Goal: Information Seeking & Learning: Learn about a topic

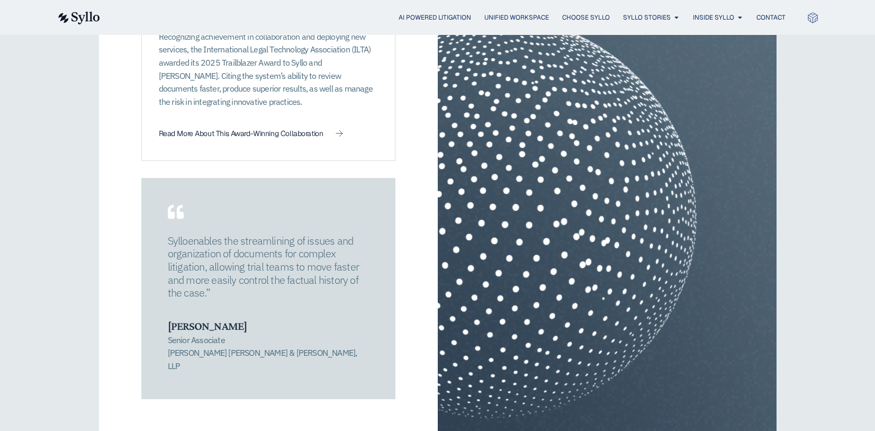
scroll to position [1417, 0]
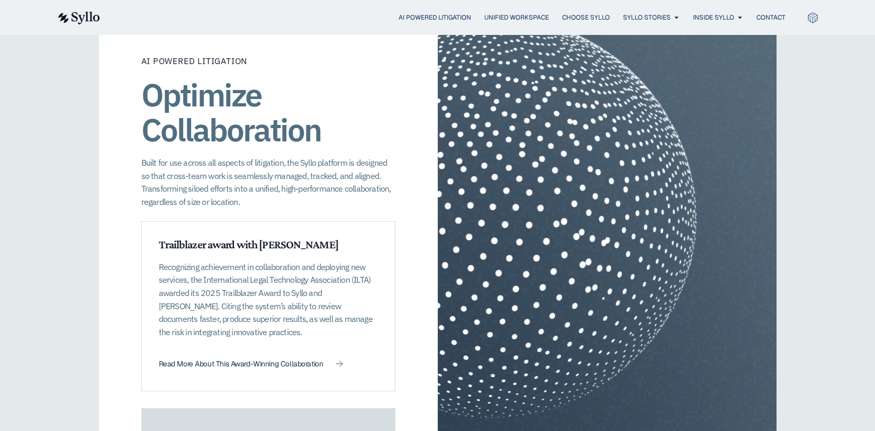
click at [70, 20] on img at bounding box center [78, 18] width 43 height 13
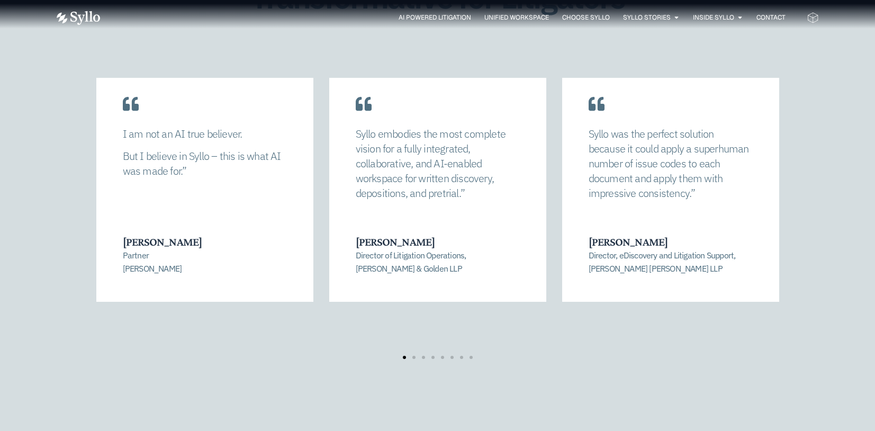
scroll to position [2223, 0]
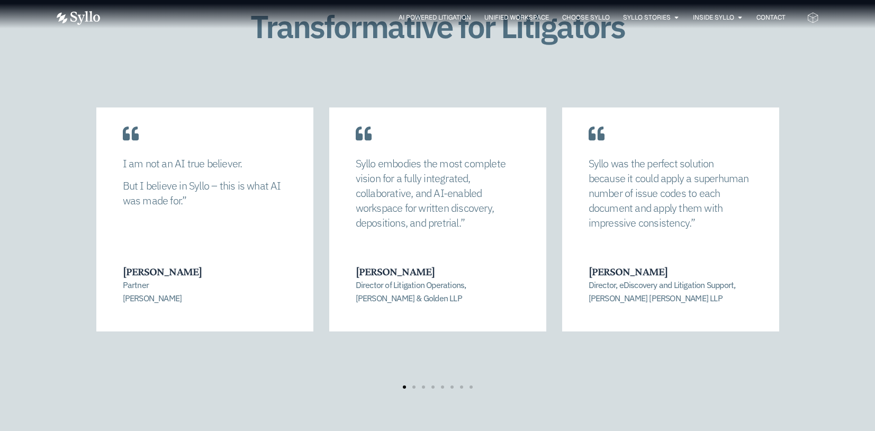
click at [411, 357] on div "[PERSON_NAME] allowed us to completely recalibrate our strategy and find a mana…" at bounding box center [437, 248] width 683 height 282
click at [414, 385] on span "Go to slide 2" at bounding box center [413, 386] width 3 height 3
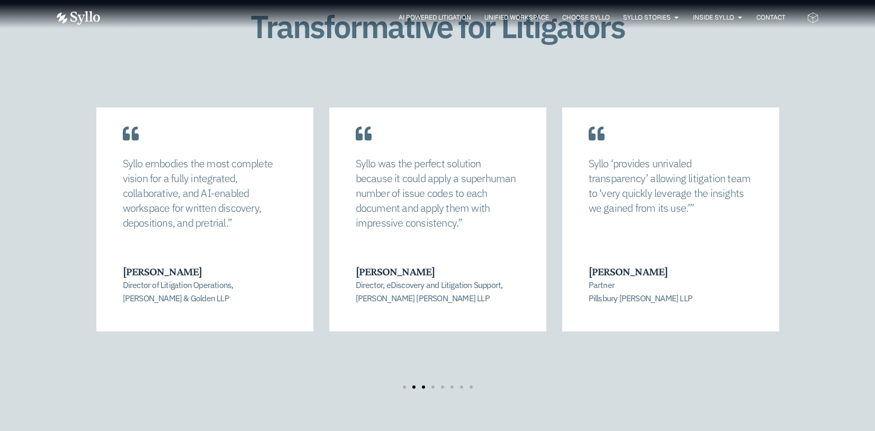
click at [423, 385] on span "Go to slide 3" at bounding box center [423, 386] width 3 height 3
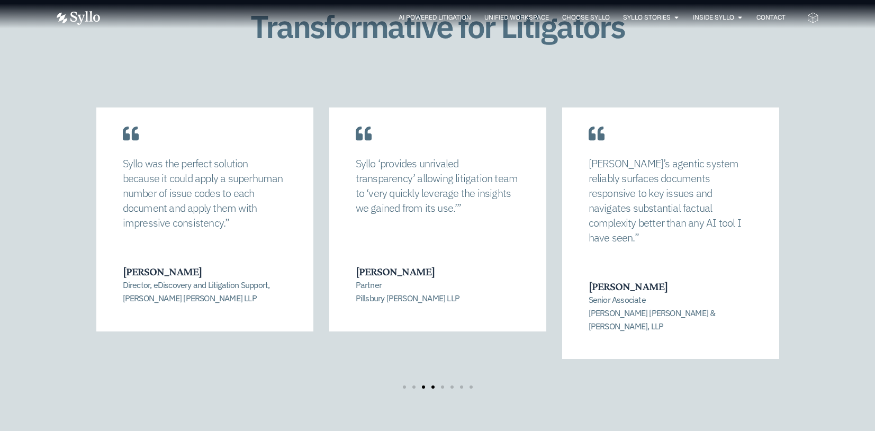
click at [431, 385] on span "Go to slide 4" at bounding box center [432, 386] width 3 height 3
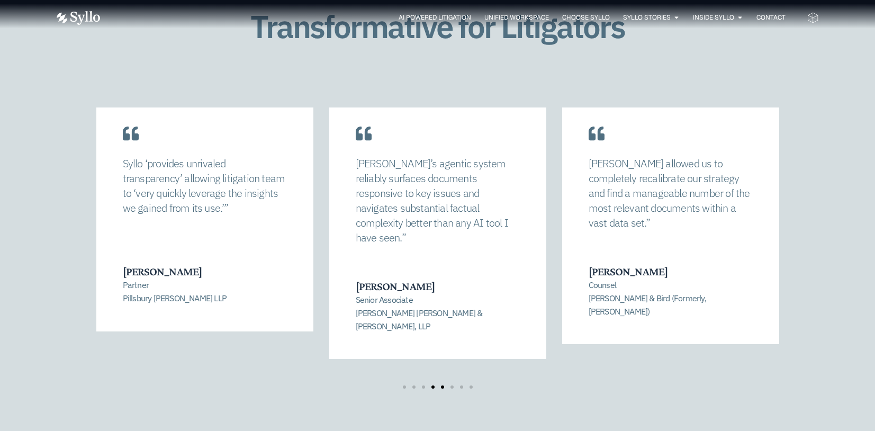
click at [442, 385] on span "Go to slide 5" at bounding box center [442, 386] width 3 height 3
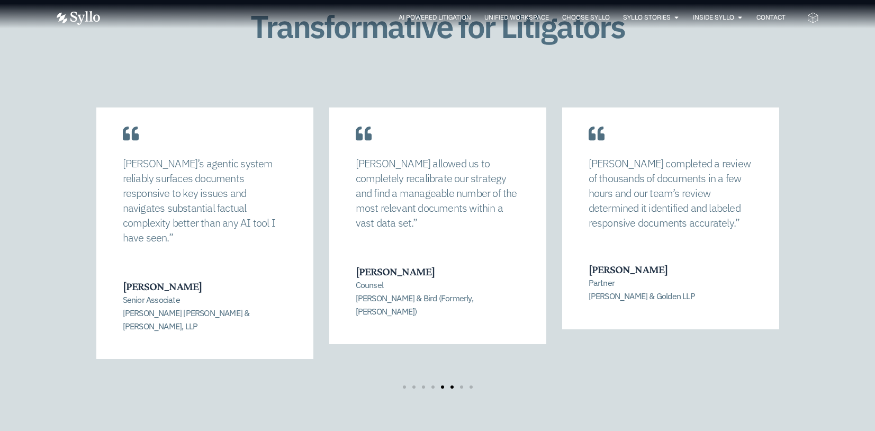
click at [451, 385] on span "Go to slide 6" at bounding box center [451, 386] width 3 height 3
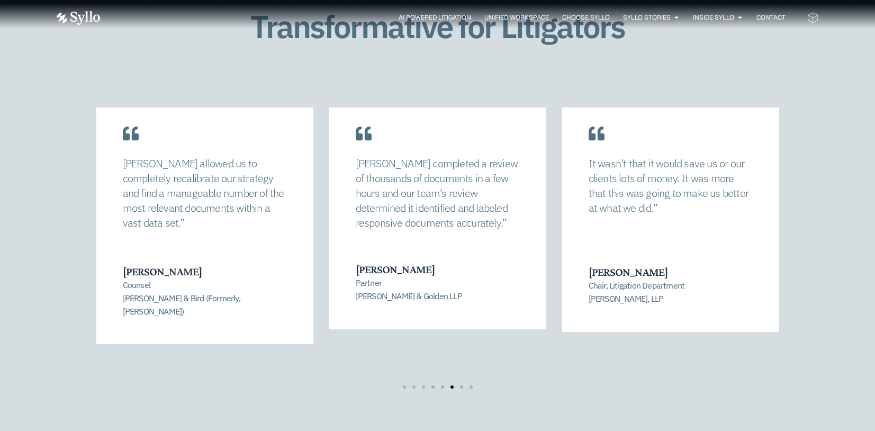
click at [622, 177] on p "It wasn’t that it would save us or our clients lots of money. It was more that …" at bounding box center [671, 185] width 164 height 59
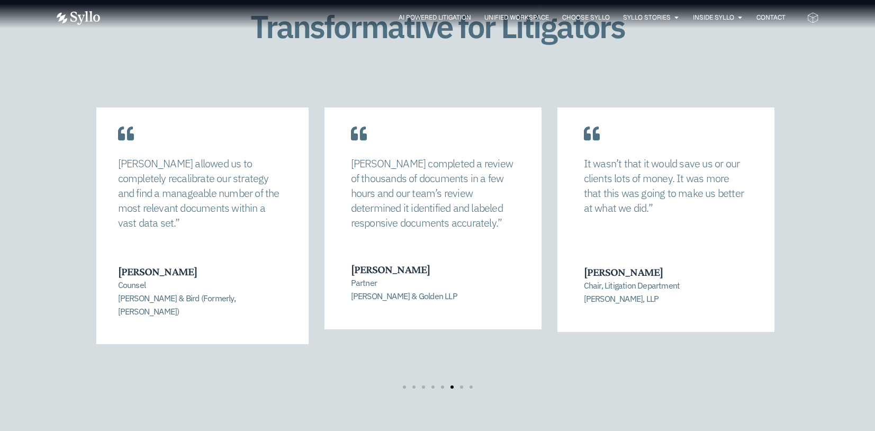
click at [586, 200] on p "It wasn’t that it would save us or our clients lots of money. It was more that …" at bounding box center [666, 185] width 164 height 59
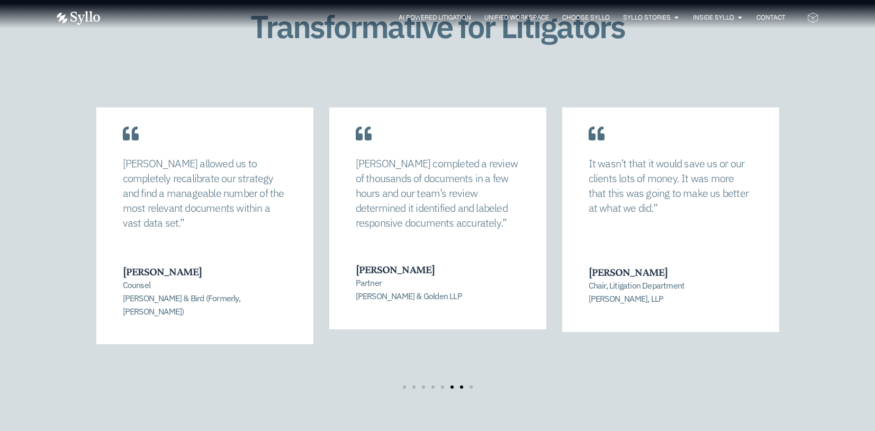
click at [463, 385] on span "Go to slide 7" at bounding box center [461, 386] width 3 height 3
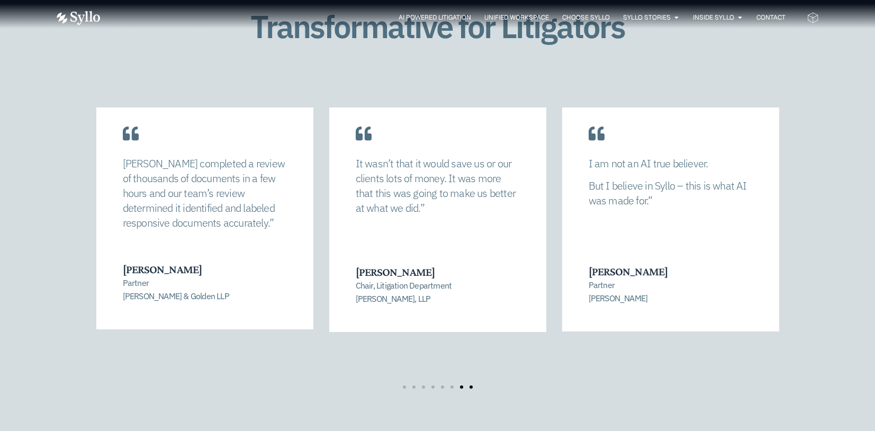
click at [472, 385] on span "Go to slide 8" at bounding box center [470, 386] width 3 height 3
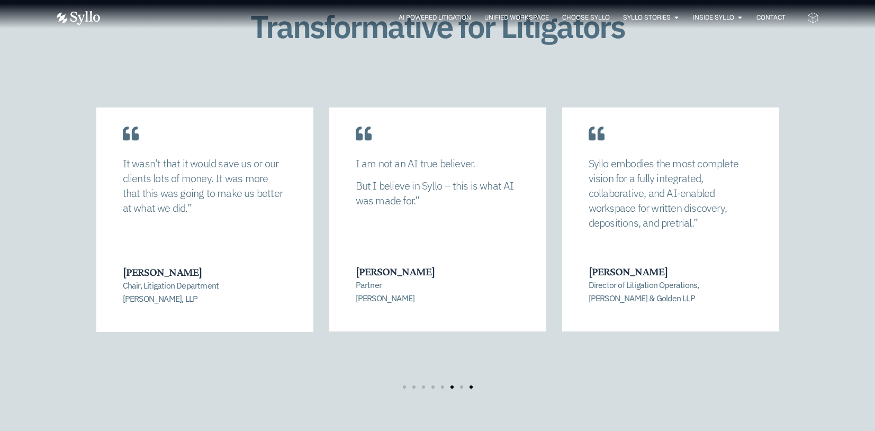
click at [452, 385] on span "Go to slide 6" at bounding box center [451, 386] width 3 height 3
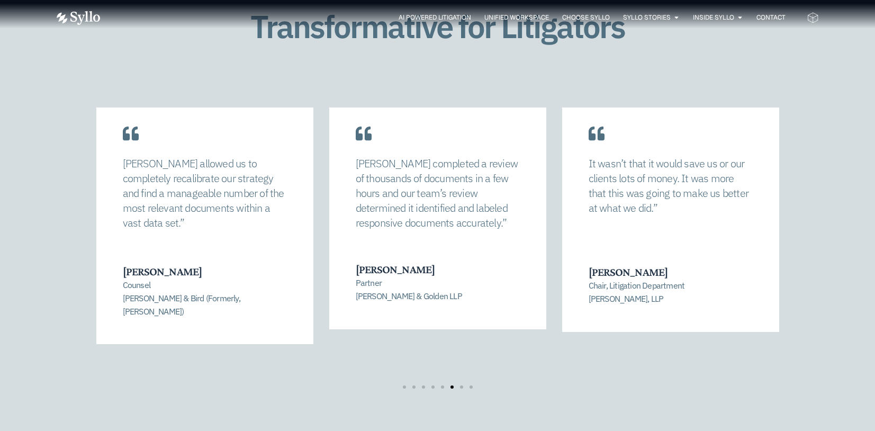
click at [639, 182] on p "It wasn’t that it would save us or our clients lots of money. It was more that …" at bounding box center [671, 185] width 164 height 59
click at [736, 281] on div "It wasn’t that it would save us or our clients lots of money. It was more that …" at bounding box center [670, 210] width 217 height 244
click at [852, 79] on div "Transformative for Litigators [PERSON_NAME] allowed us to completely recalibrat…" at bounding box center [437, 209] width 875 height 528
click at [633, 177] on p "It wasn’t that it would save us or our clients lots of money. It was more that …" at bounding box center [671, 185] width 164 height 59
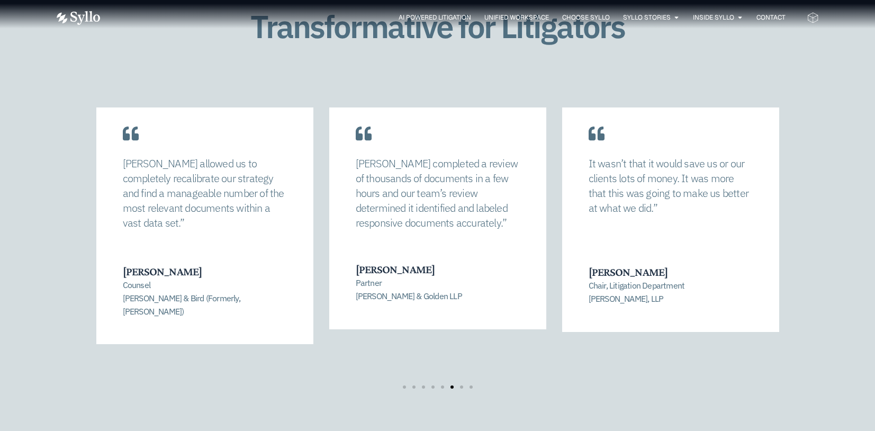
click at [633, 177] on p "It wasn’t that it would save us or our clients lots of money. It was more that …" at bounding box center [671, 185] width 164 height 59
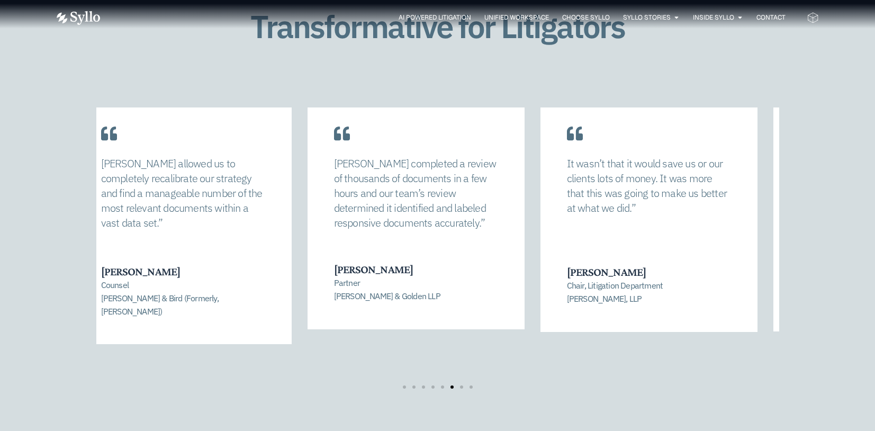
click at [568, 196] on p "It wasn’t that it would save us or our clients lots of money. It was more that …" at bounding box center [649, 185] width 164 height 59
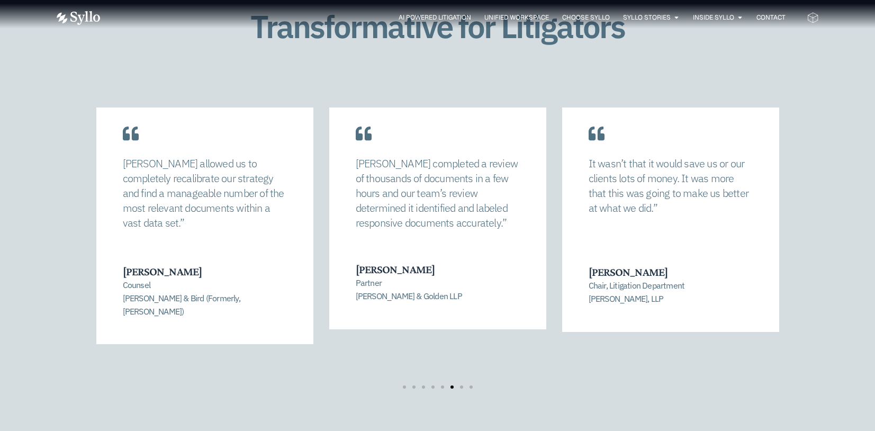
click at [857, 95] on div "Transformative for Litigators [PERSON_NAME] allowed us to completely recalibrat…" at bounding box center [437, 209] width 875 height 528
click at [839, 184] on div "Transformative for Litigators [PERSON_NAME] allowed us to completely recalibrat…" at bounding box center [437, 209] width 875 height 528
click at [830, 207] on div "Transformative for Litigators [PERSON_NAME] allowed us to completely recalibrat…" at bounding box center [437, 209] width 875 height 528
click at [832, 130] on div "Transformative for Litigators [PERSON_NAME] allowed us to completely recalibrat…" at bounding box center [437, 209] width 875 height 528
